Goal: Check status: Check status

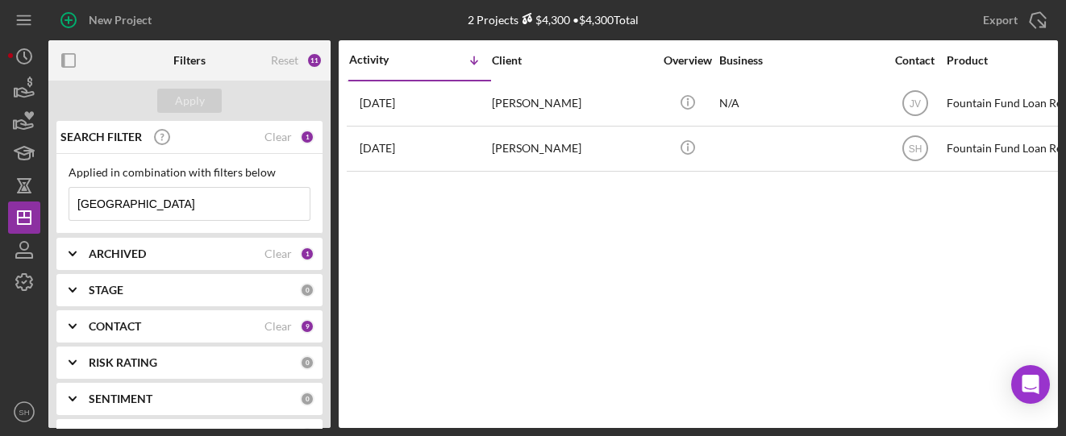
drag, startPoint x: 142, startPoint y: 211, endPoint x: 65, endPoint y: 210, distance: 76.6
click at [65, 210] on div "Applied in combination with filters below Durham Icon/Menu Close" at bounding box center [189, 194] width 266 height 80
type input "[PERSON_NAME]"
click at [167, 202] on input "[PERSON_NAME]" at bounding box center [189, 204] width 240 height 32
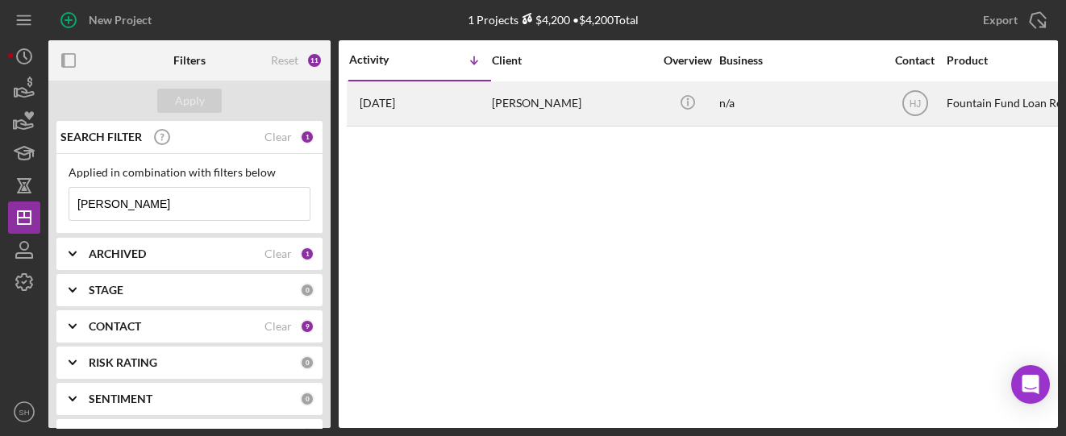
click at [499, 102] on div "[PERSON_NAME]" at bounding box center [572, 103] width 161 height 43
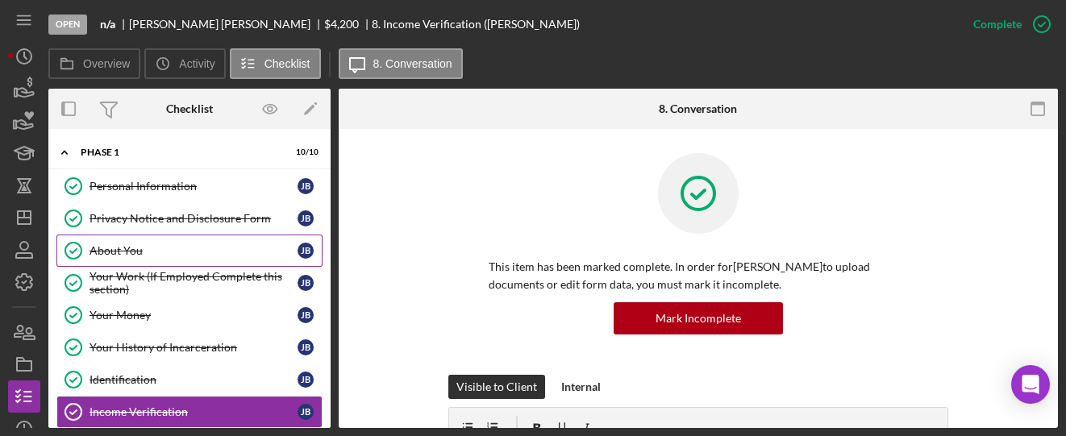
click at [96, 241] on link "About You About You [PERSON_NAME]" at bounding box center [189, 251] width 266 height 32
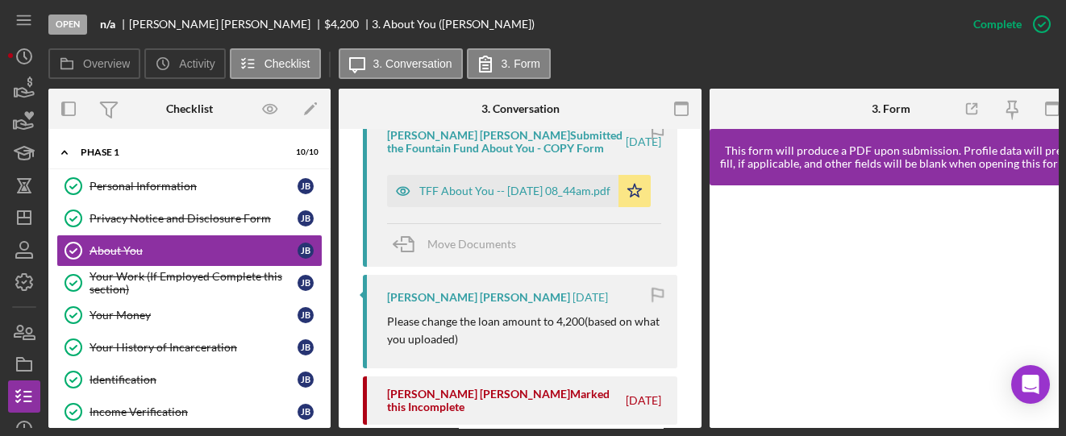
scroll to position [645, 0]
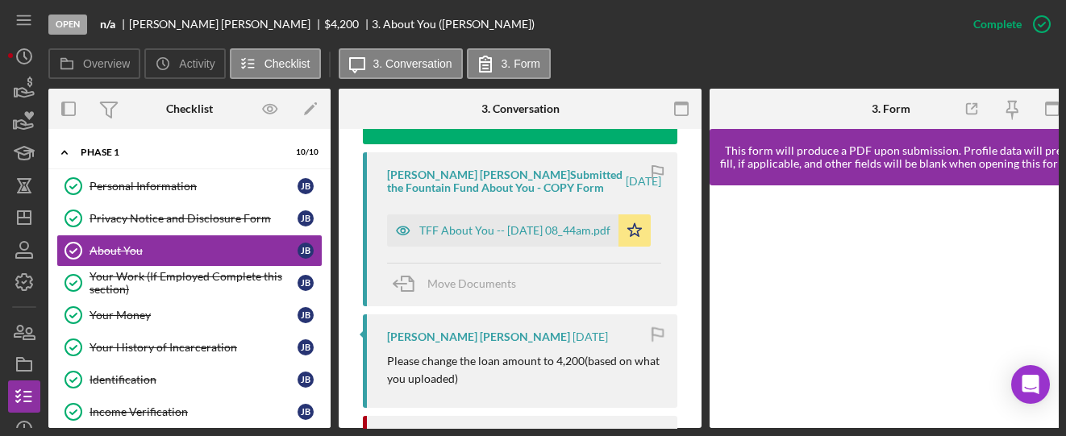
click at [471, 204] on div "[PERSON_NAME] [PERSON_NAME] Submitted the Fountain Fund About You - COPY Form […" at bounding box center [520, 229] width 315 height 154
click at [466, 224] on div "TFF About You -- [DATE] 08_44am.pdf" at bounding box center [514, 230] width 191 height 13
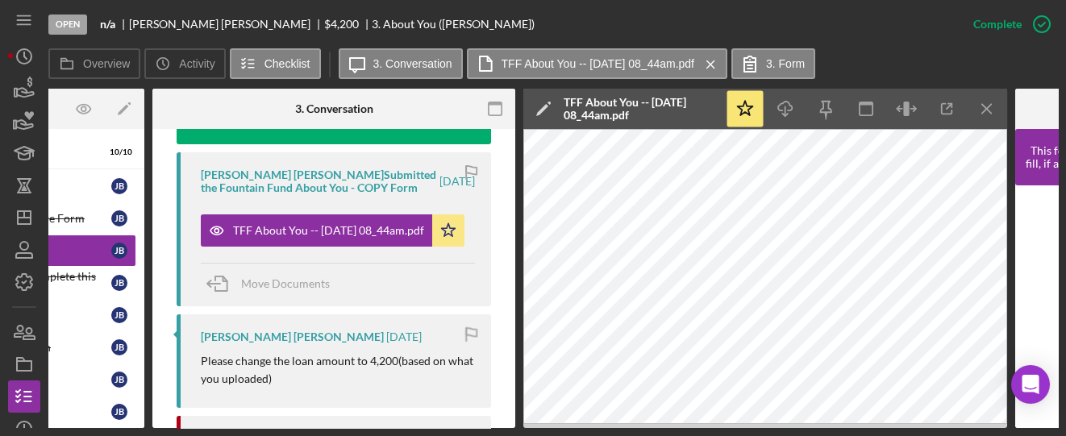
scroll to position [0, 197]
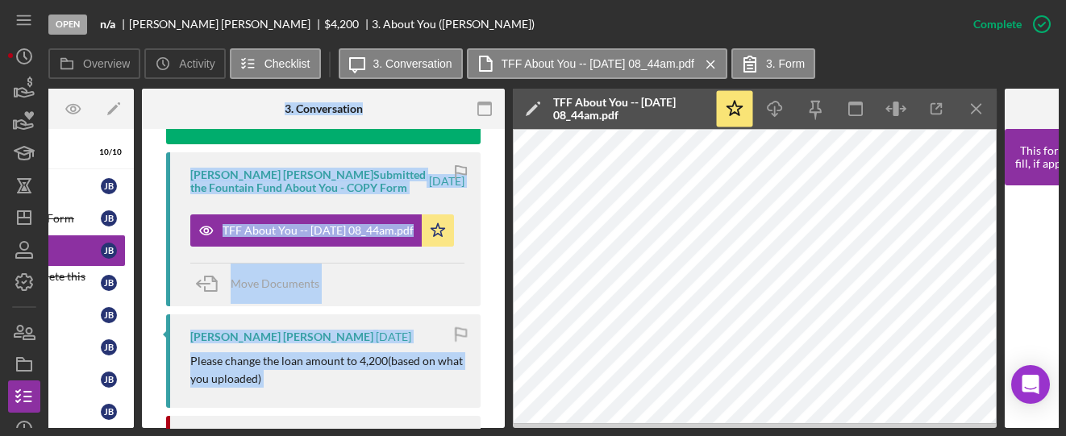
drag, startPoint x: 190, startPoint y: 429, endPoint x: 82, endPoint y: 432, distance: 108.1
click at [82, 432] on div "Open n/a [PERSON_NAME] $4,200 $4,200 3. About You ([PERSON_NAME]) Complete Mark…" at bounding box center [533, 218] width 1066 height 436
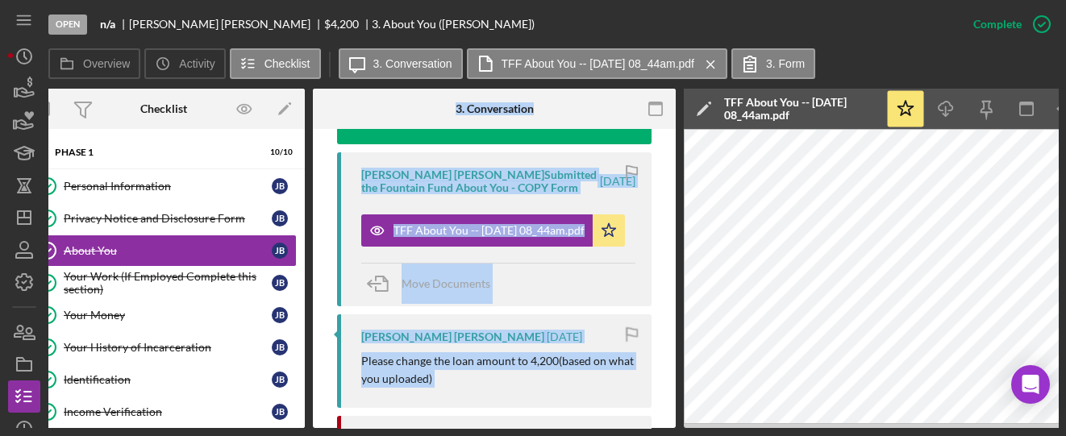
scroll to position [0, 0]
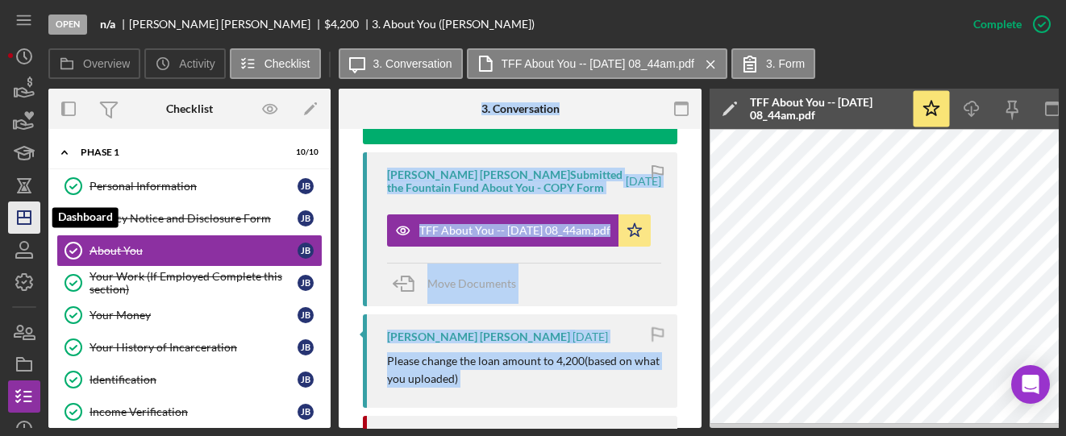
click at [22, 226] on icon "Icon/Dashboard" at bounding box center [24, 218] width 40 height 40
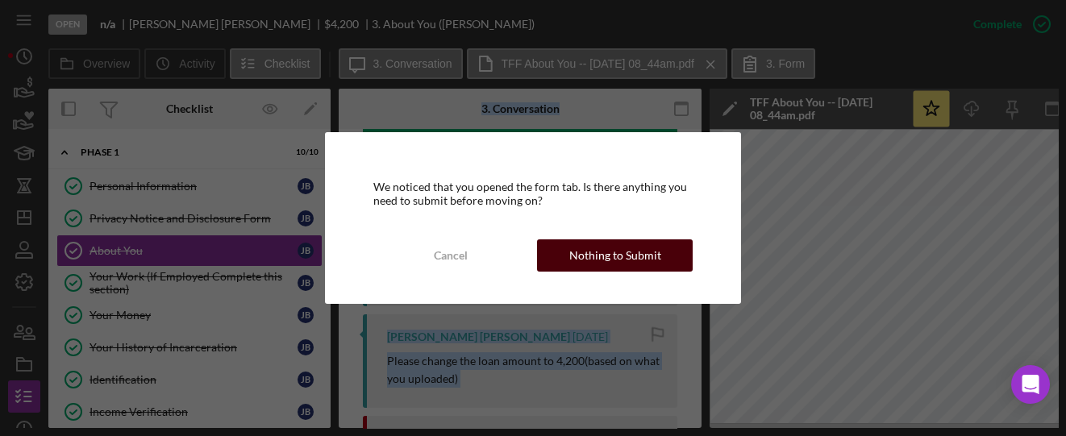
click at [561, 269] on button "Nothing to Submit" at bounding box center [615, 256] width 156 height 32
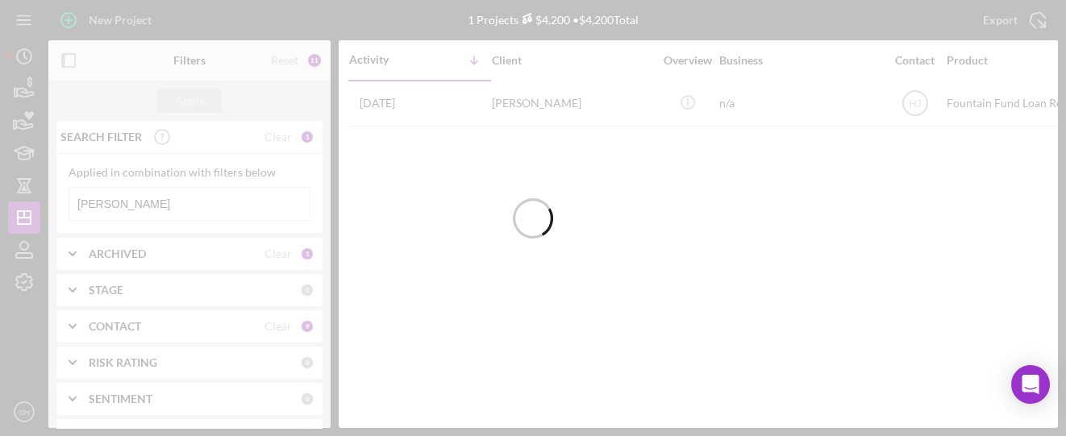
click at [145, 191] on div at bounding box center [533, 218] width 1066 height 436
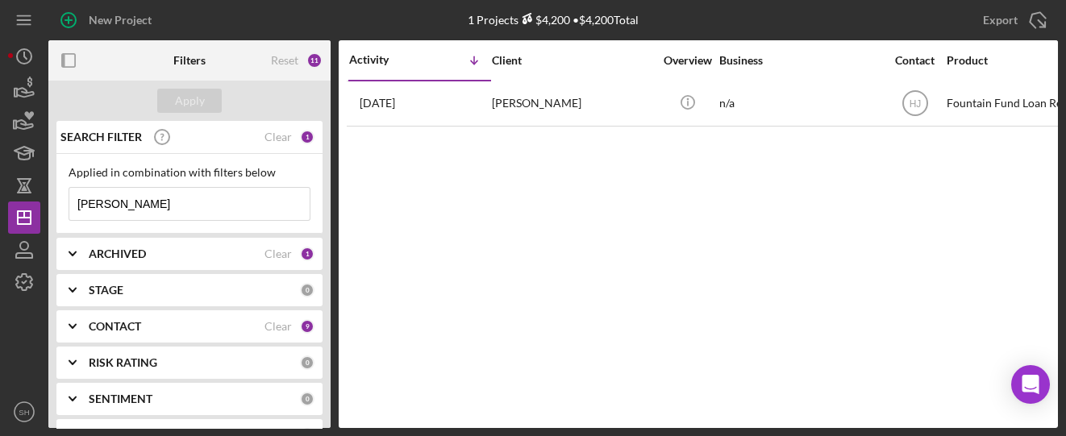
drag, startPoint x: 140, startPoint y: 203, endPoint x: 40, endPoint y: 199, distance: 100.1
click at [40, 199] on div "New Project 1 Projects $4,200 • $4,200 Total [PERSON_NAME] Export Icon/Export F…" at bounding box center [533, 214] width 1050 height 428
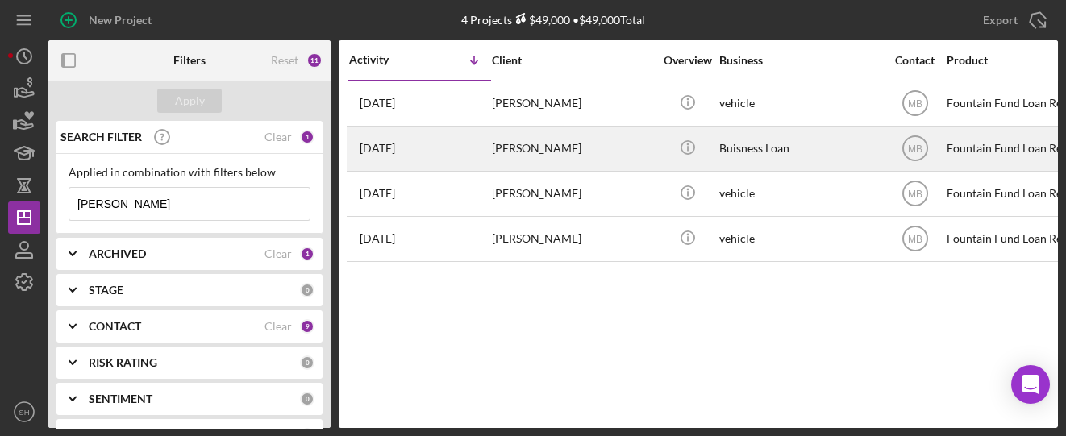
type input "[PERSON_NAME]"
click at [406, 127] on div "[DATE] [PERSON_NAME]" at bounding box center [419, 148] width 141 height 43
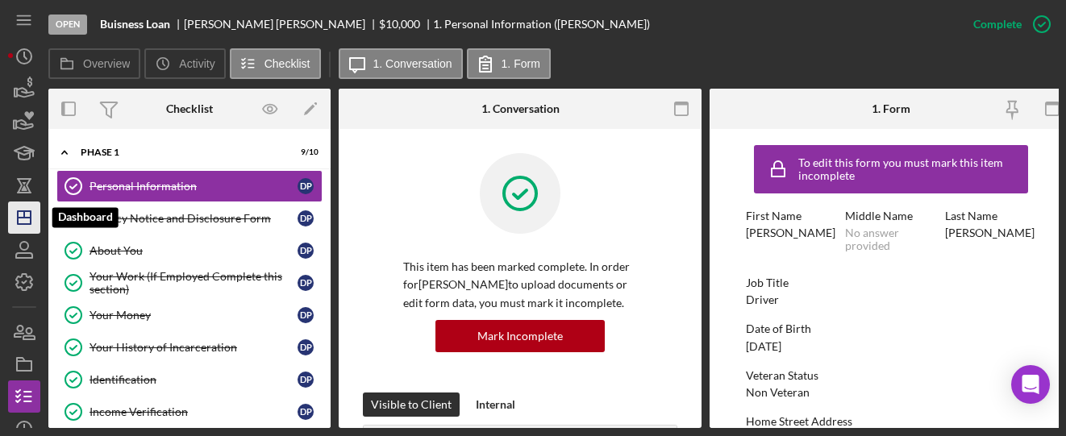
click at [28, 223] on icon "Icon/Dashboard" at bounding box center [24, 218] width 40 height 40
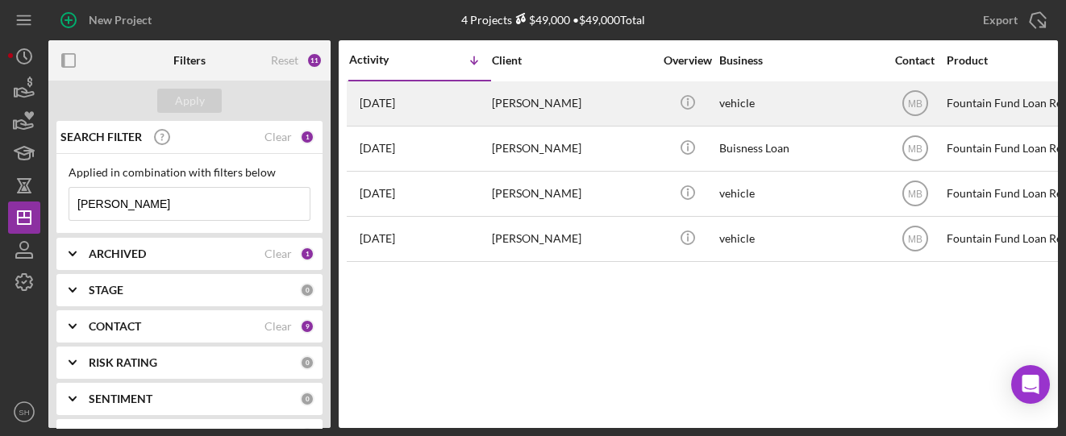
click at [490, 113] on div "[DATE] [PERSON_NAME]" at bounding box center [419, 103] width 141 height 43
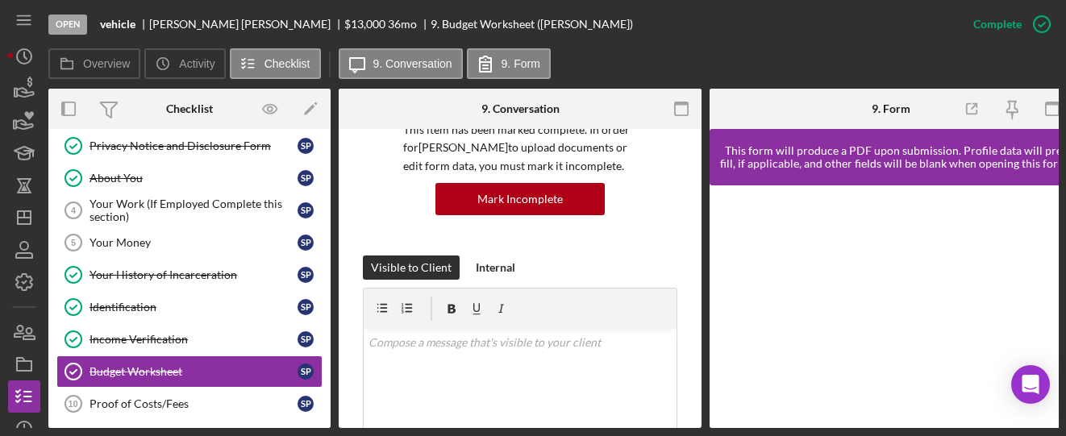
scroll to position [107, 0]
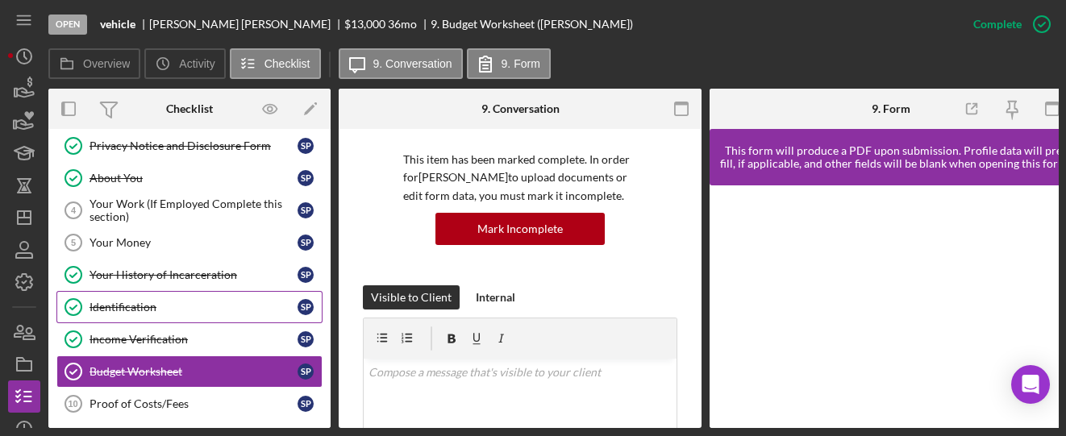
click at [151, 307] on div "Identification" at bounding box center [194, 307] width 208 height 13
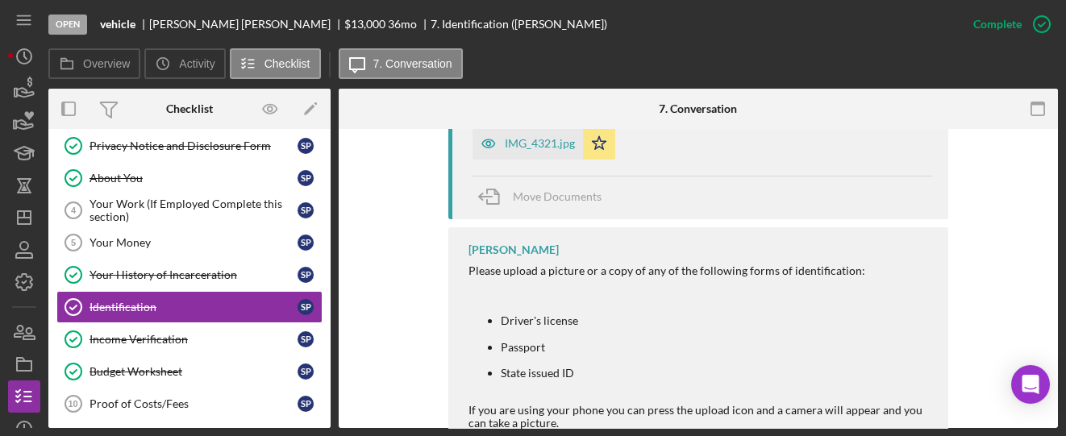
scroll to position [537, 0]
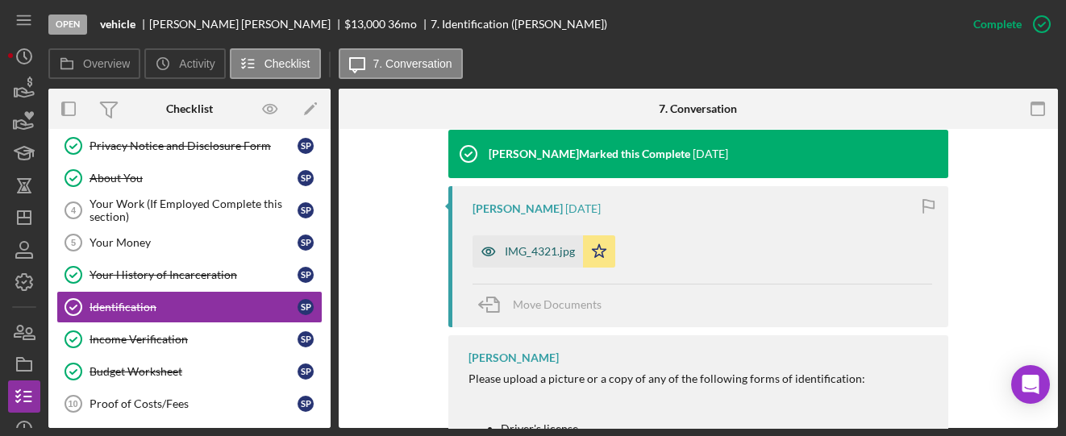
click at [536, 258] on div "IMG_4321.jpg" at bounding box center [528, 252] width 111 height 32
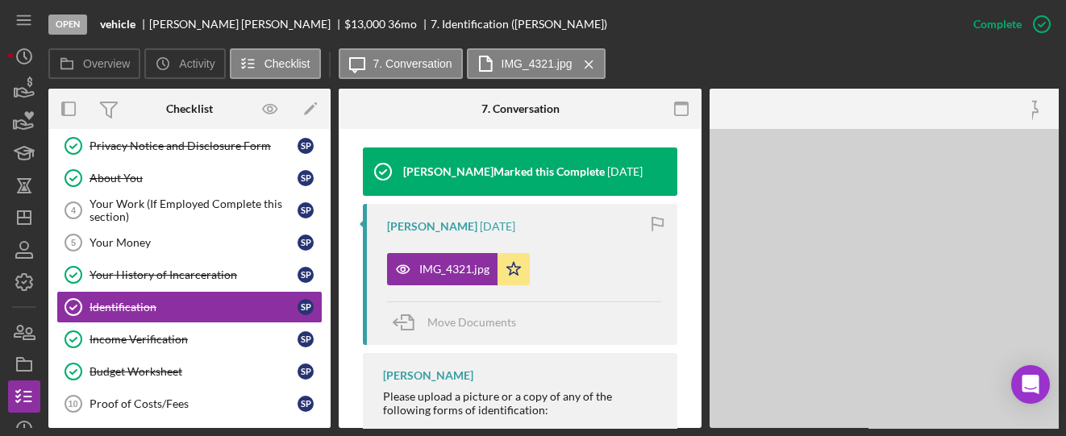
scroll to position [556, 0]
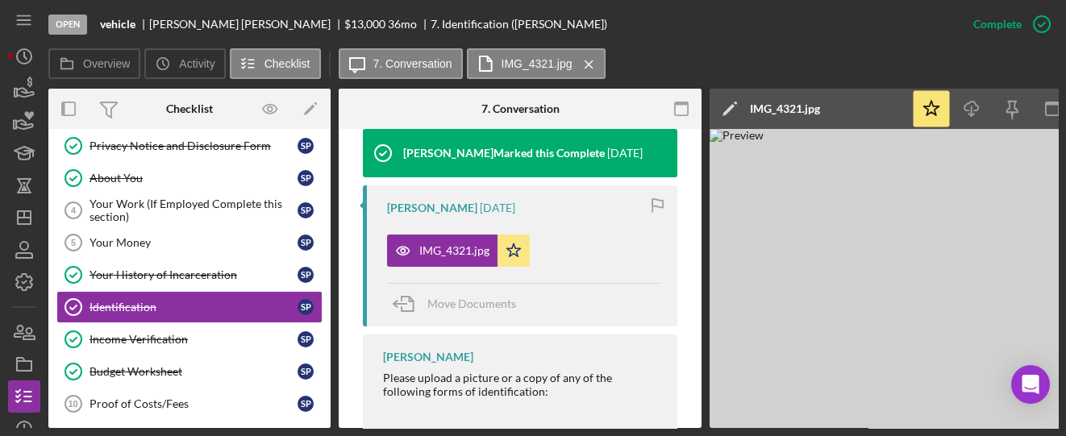
click at [953, 248] on img at bounding box center [952, 278] width 484 height 299
click at [892, 291] on img at bounding box center [952, 278] width 484 height 299
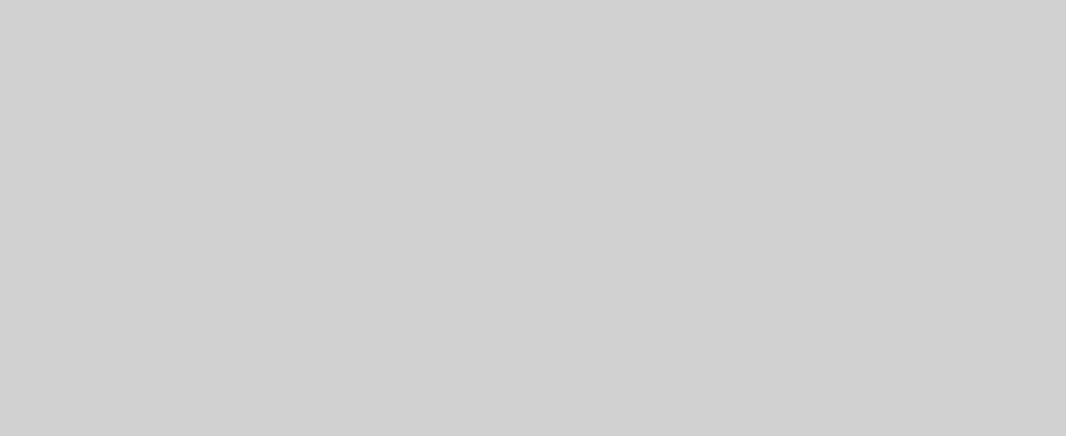
click at [922, 261] on img at bounding box center [950, 278] width 484 height 299
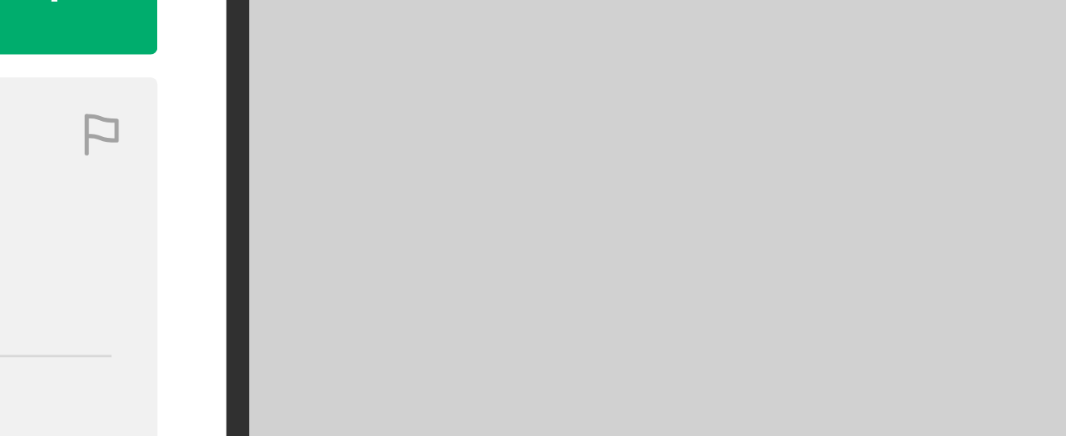
click at [832, 194] on img at bounding box center [950, 278] width 484 height 299
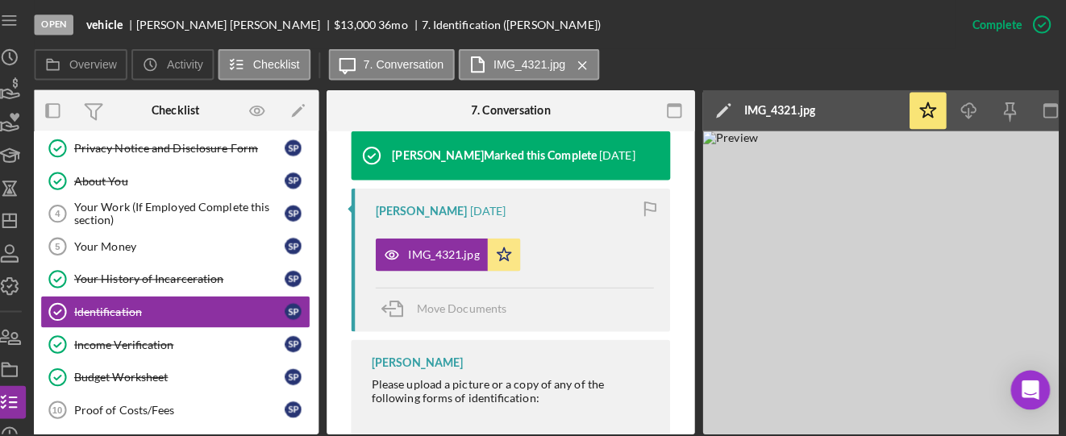
scroll to position [0, 0]
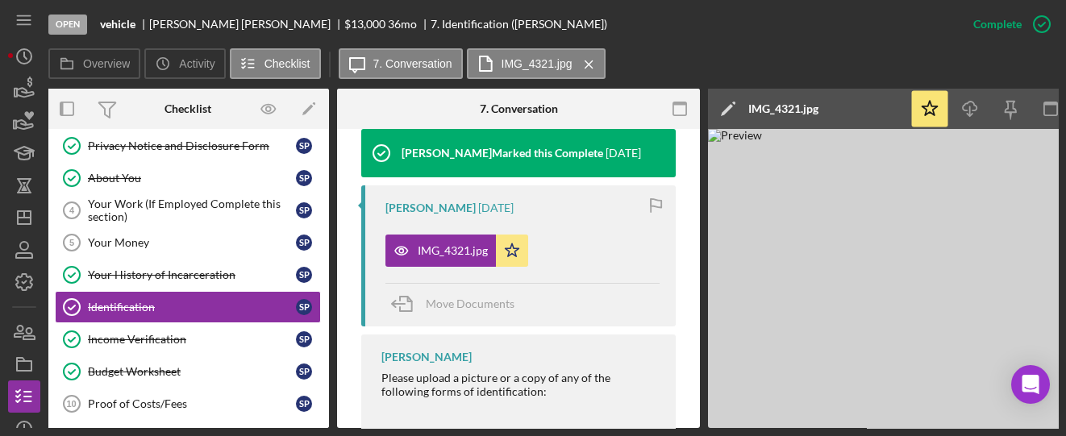
click at [878, 322] on img at bounding box center [950, 278] width 484 height 299
click at [121, 181] on div "About You" at bounding box center [192, 178] width 208 height 13
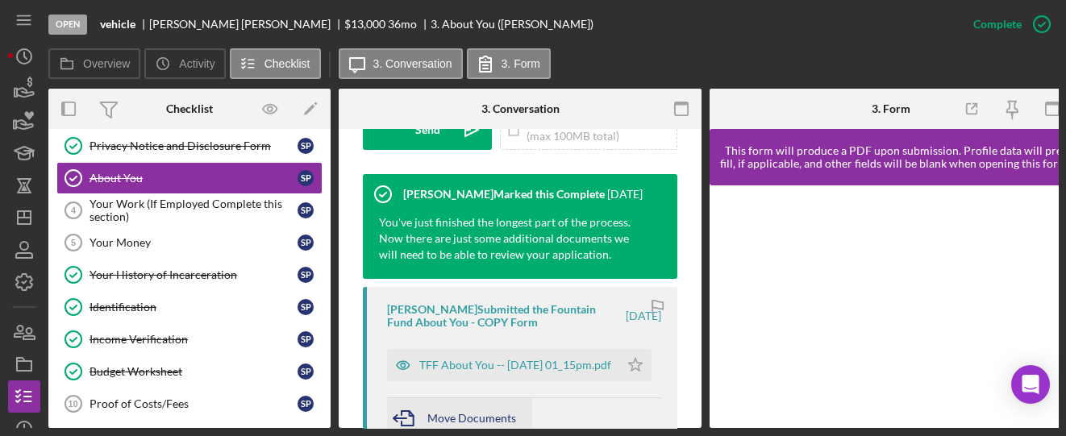
scroll to position [645, 0]
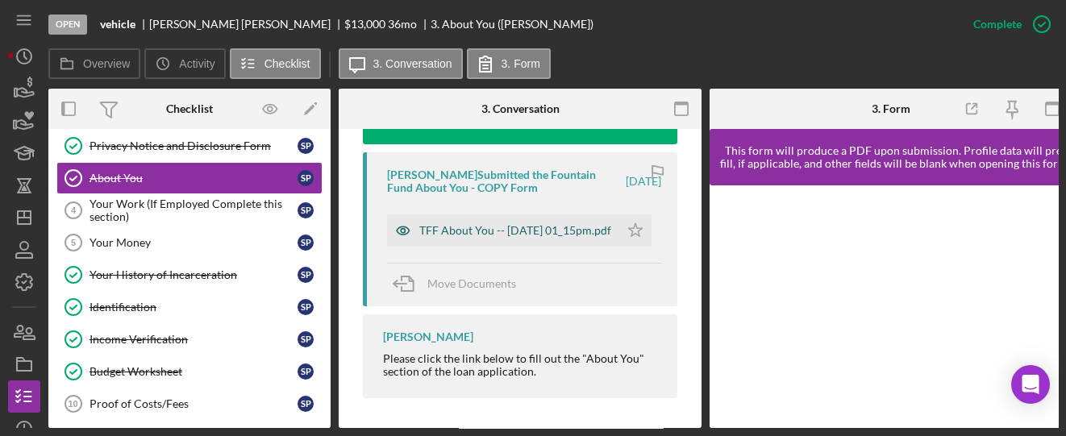
click at [469, 237] on div "TFF About You -- [DATE] 01_15pm.pdf" at bounding box center [515, 230] width 192 height 13
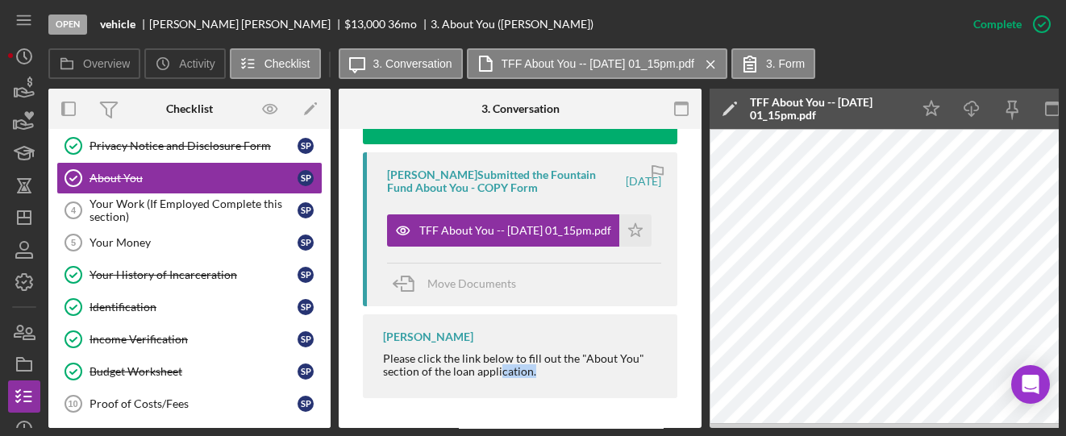
drag, startPoint x: 499, startPoint y: 430, endPoint x: 596, endPoint y: 449, distance: 99.5
click at [596, 436] on html "Open vehicle [PERSON_NAME] $13,000 $13,000 36 mo 3. About You ([PERSON_NAME]) C…" at bounding box center [533, 218] width 1066 height 436
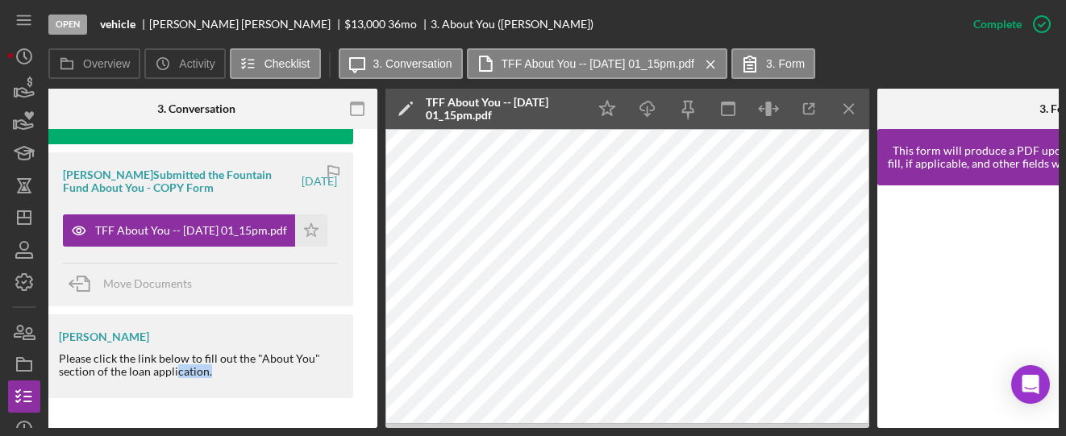
scroll to position [0, 294]
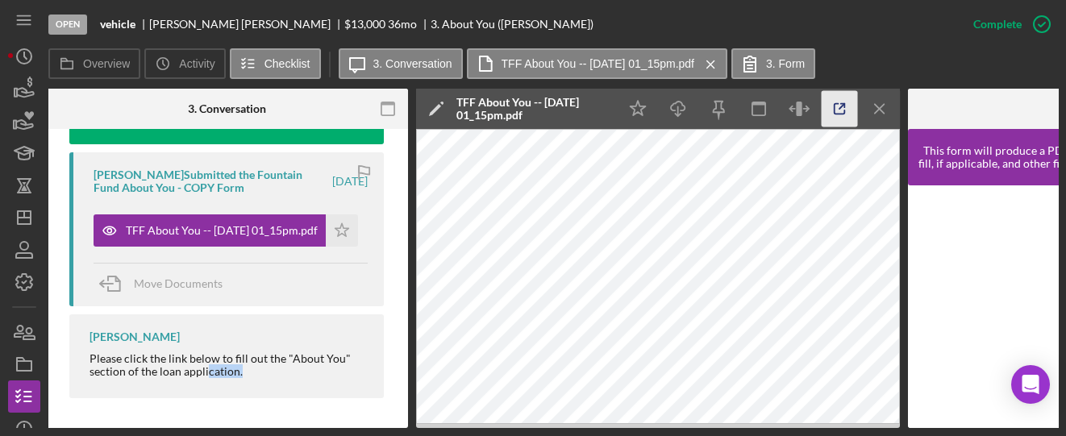
click at [845, 110] on icon "button" at bounding box center [840, 109] width 36 height 36
